Goal: Download file/media

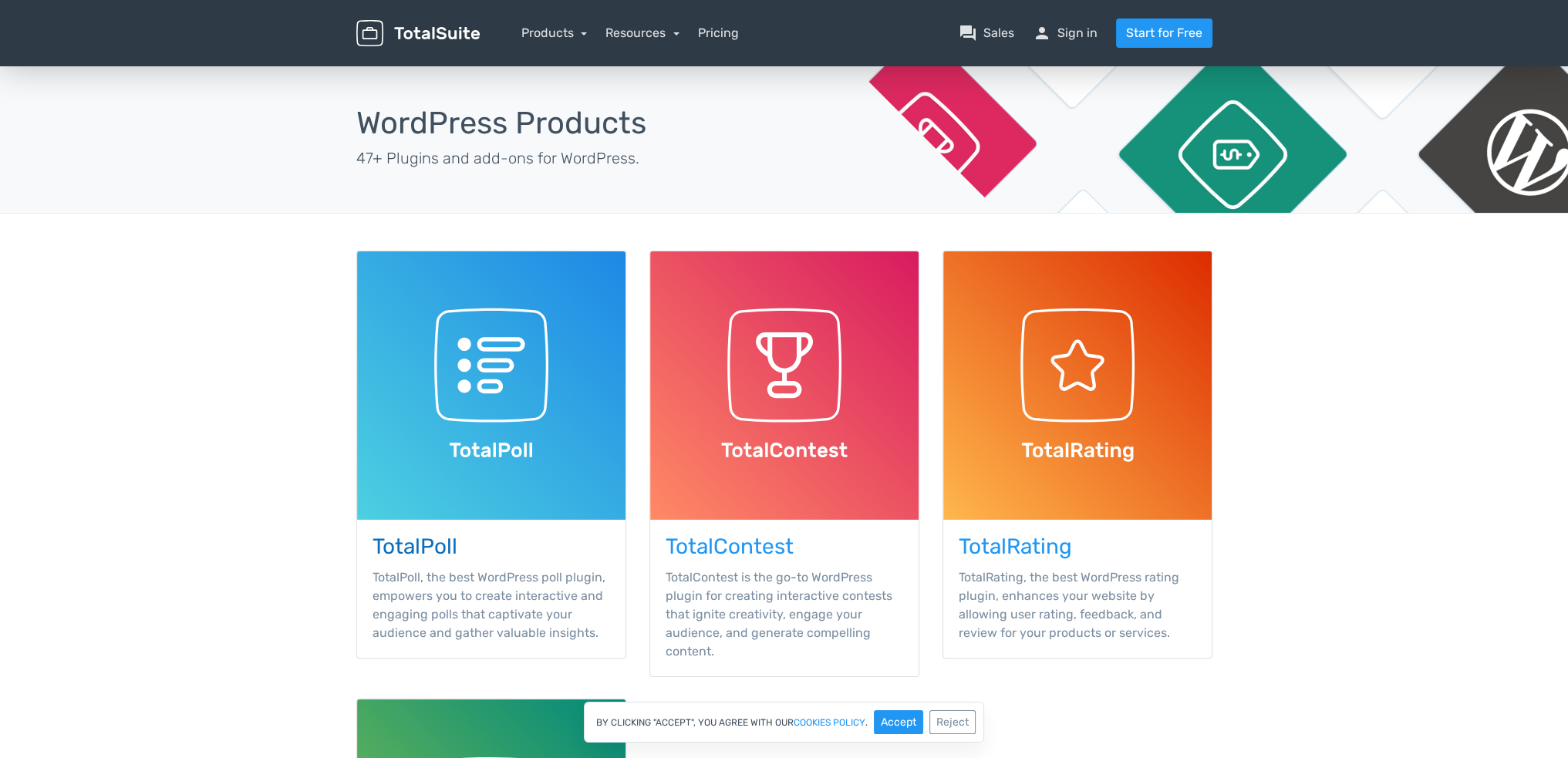
click at [469, 393] on img at bounding box center [491, 385] width 268 height 268
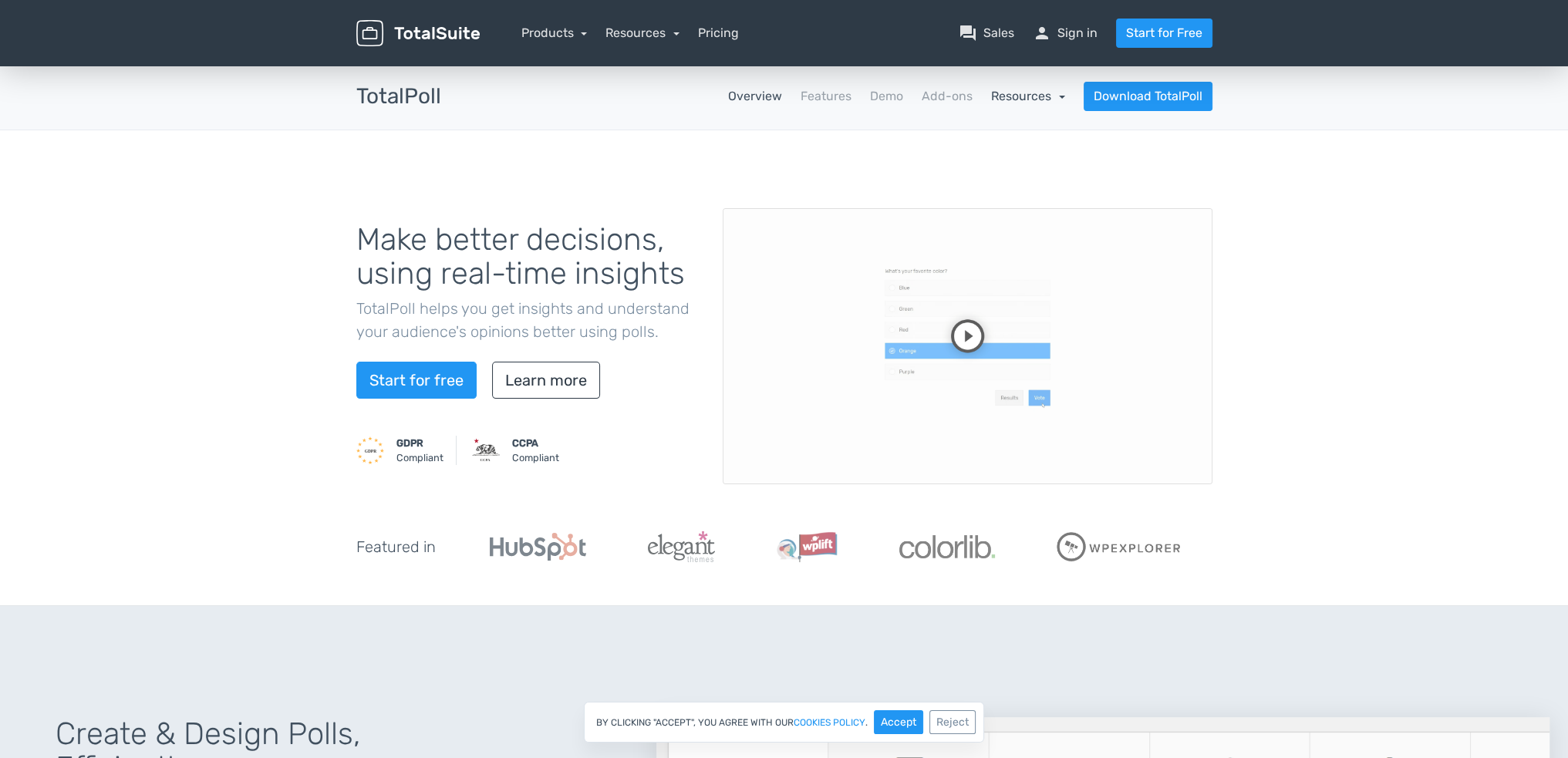
click at [1033, 94] on link "Resources" at bounding box center [1028, 96] width 74 height 14
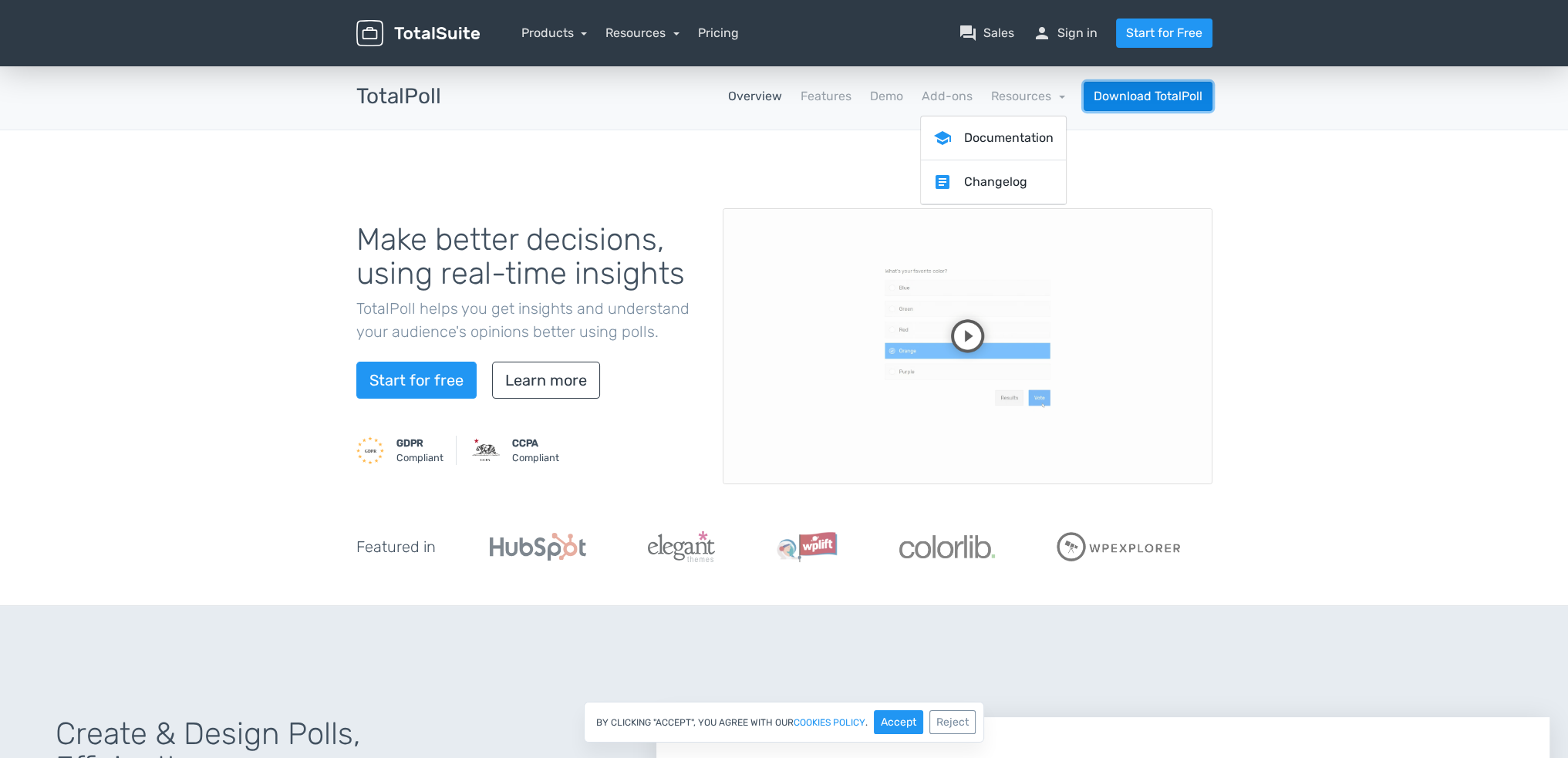
click at [1143, 92] on link "Download TotalPoll" at bounding box center [1147, 96] width 129 height 29
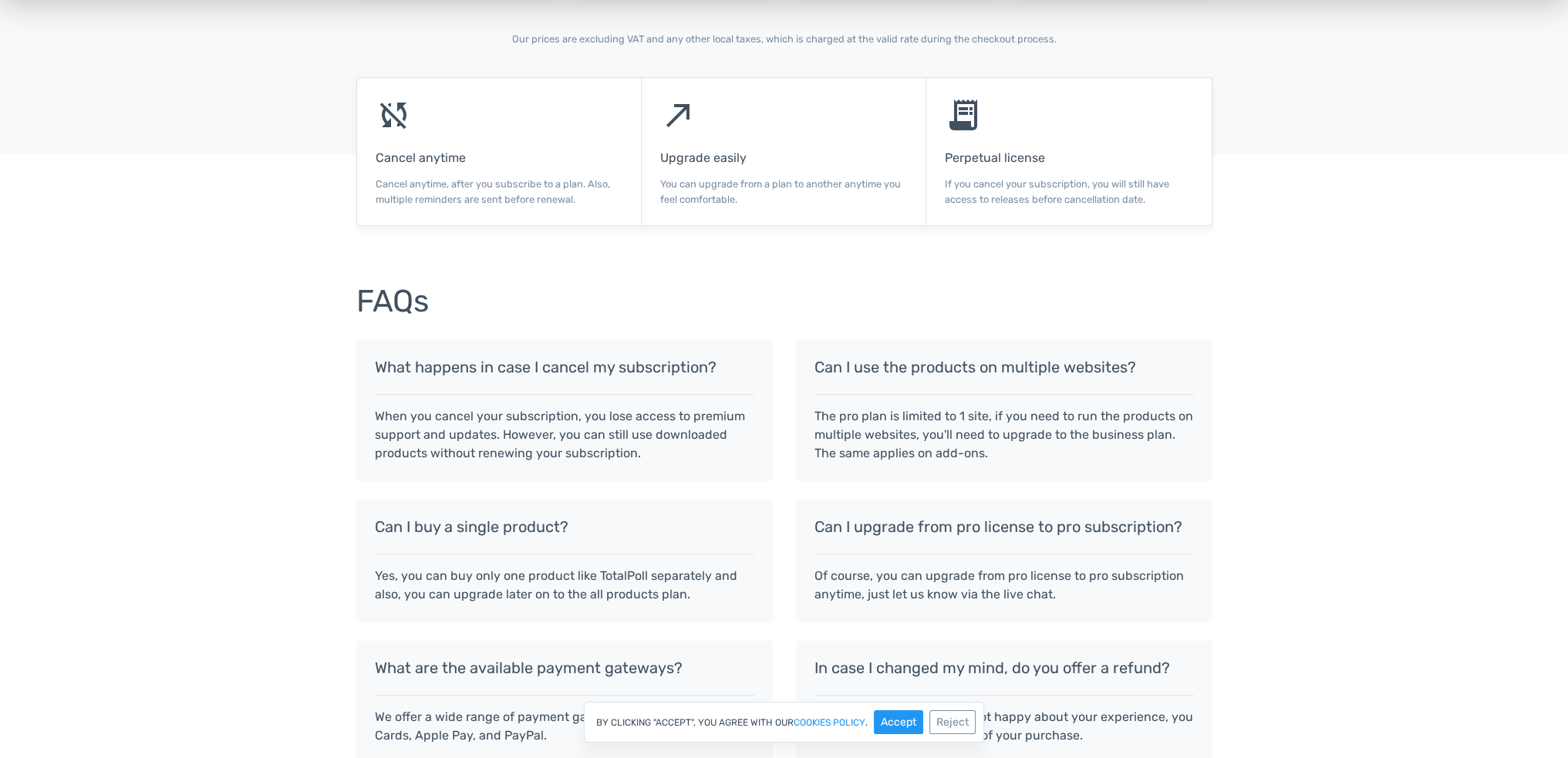
scroll to position [1283, 0]
